Goal: Navigation & Orientation: Find specific page/section

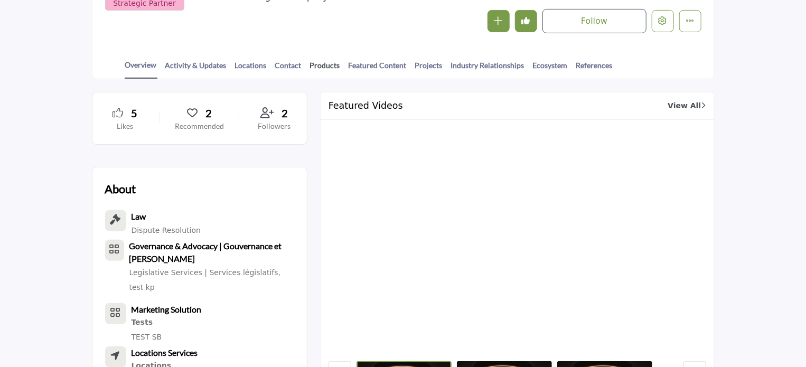
scroll to position [211, 0]
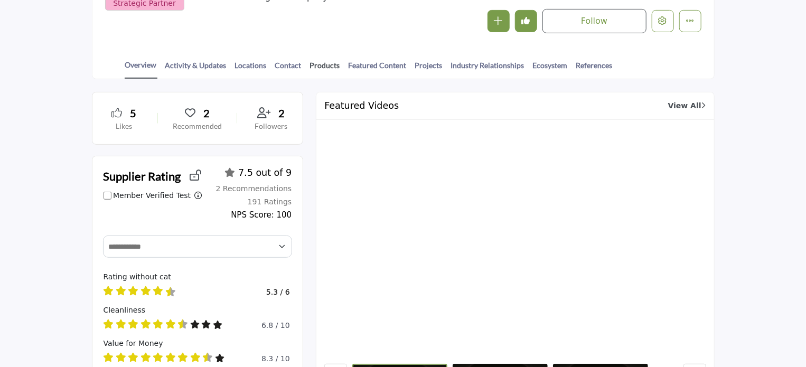
click at [320, 63] on link "Products" at bounding box center [324, 69] width 31 height 18
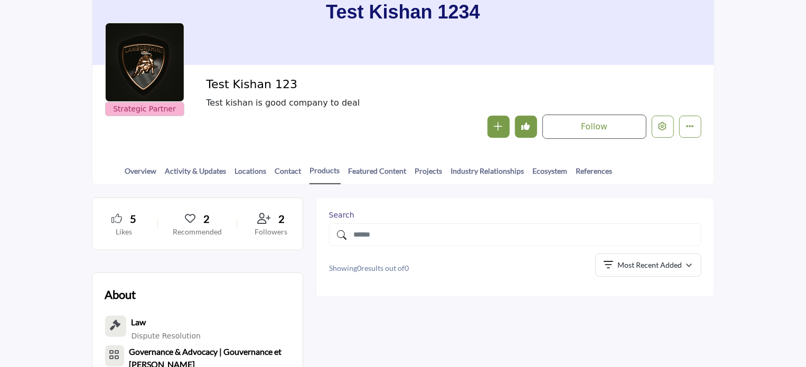
scroll to position [106, 0]
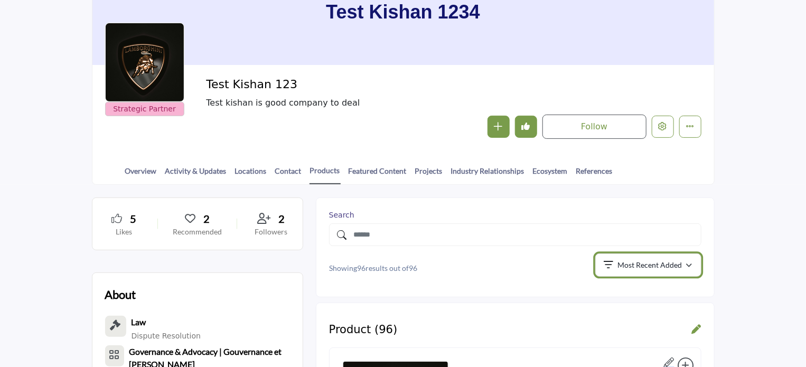
click at [635, 260] on p "Most Recent Added" at bounding box center [649, 265] width 64 height 11
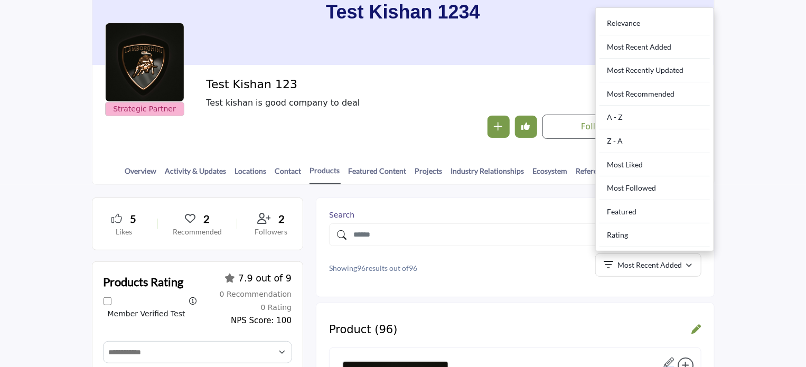
click at [54, 154] on section "Home Designers & Firms Test Kishan 123 Products Test Kishan 1234 Strategic Part…" at bounding box center [403, 58] width 806 height 254
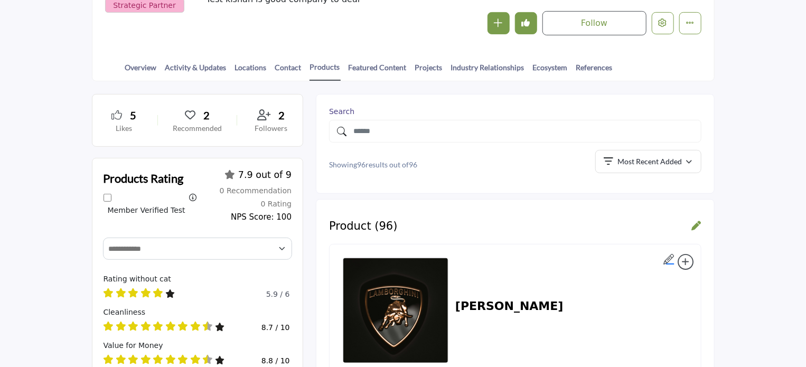
scroll to position [211, 0]
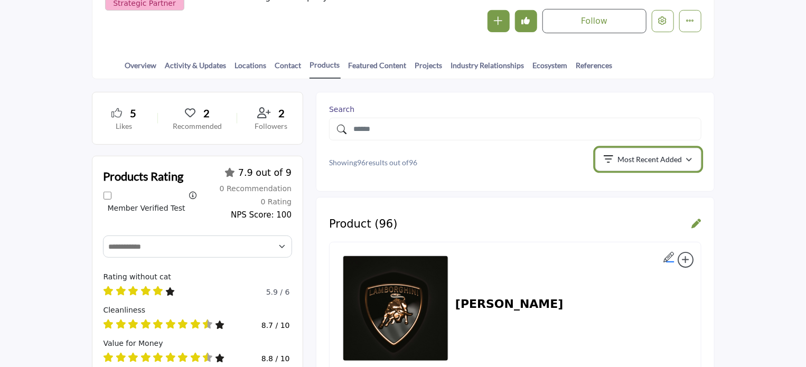
click at [686, 155] on div "button" at bounding box center [688, 160] width 6 height 10
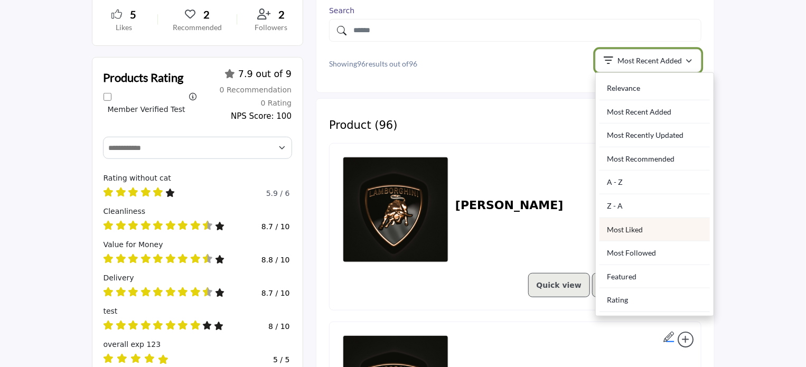
scroll to position [317, 0]
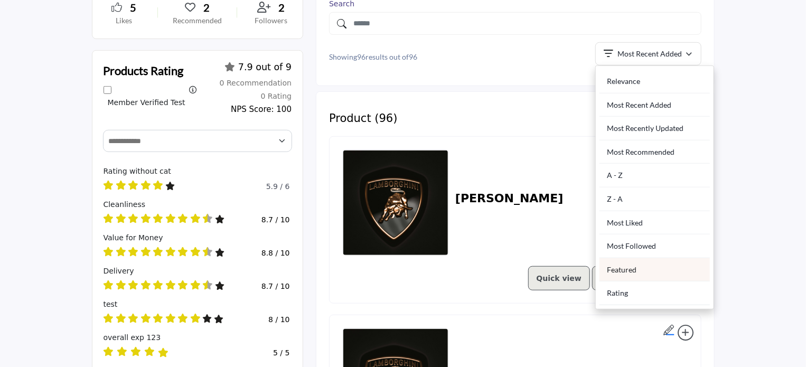
click at [627, 269] on div "Featured" at bounding box center [654, 270] width 110 height 24
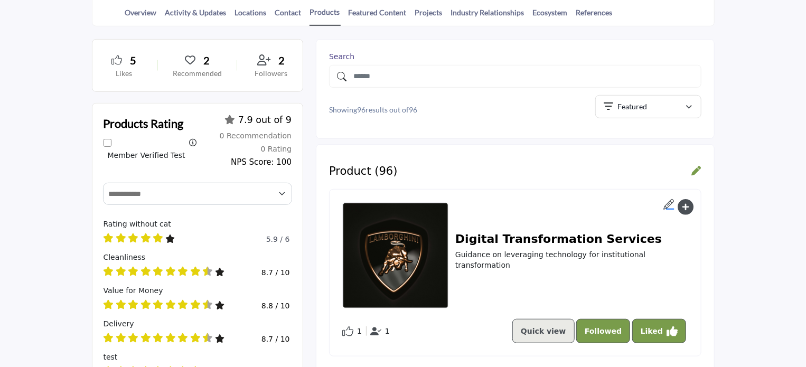
scroll to position [53, 0]
